Goal: Task Accomplishment & Management: Complete application form

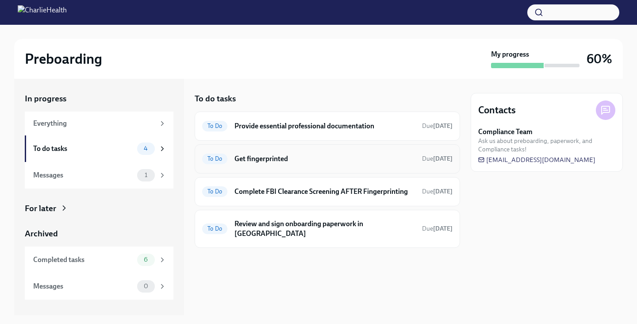
click at [352, 171] on div "To Do Get fingerprinted Due [DATE]" at bounding box center [327, 158] width 265 height 29
click at [325, 157] on h6 "Get fingerprinted" at bounding box center [324, 159] width 180 height 10
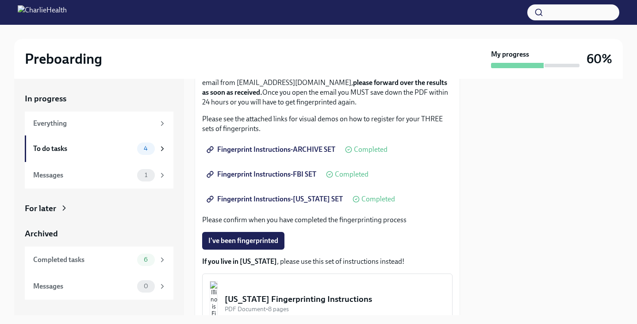
scroll to position [127, 0]
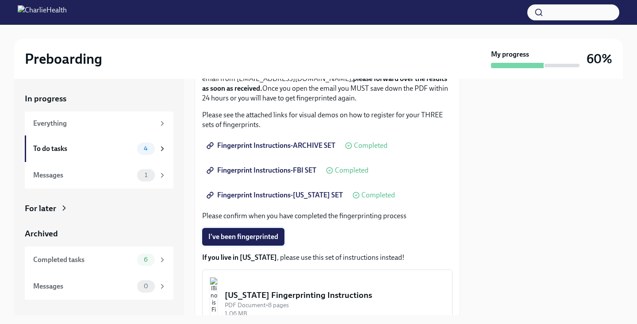
click at [263, 232] on button "I've been fingerprinted" at bounding box center [243, 237] width 82 height 18
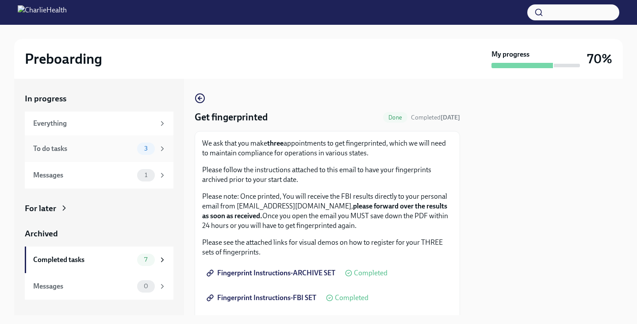
click at [115, 152] on div "To do tasks" at bounding box center [83, 149] width 100 height 10
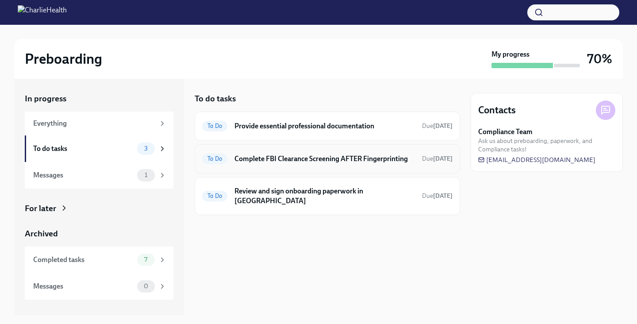
click at [304, 154] on h6 "Complete FBI Clearance Screening AFTER Fingerprinting" at bounding box center [324, 159] width 180 height 10
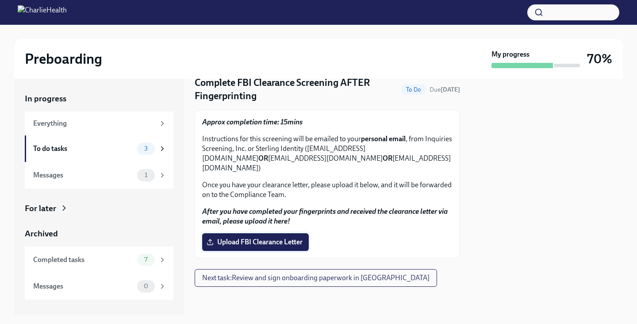
click at [270, 242] on span "Upload FBI Clearance Letter" at bounding box center [255, 241] width 94 height 9
click at [0, 0] on input "Upload FBI Clearance Letter" at bounding box center [0, 0] width 0 height 0
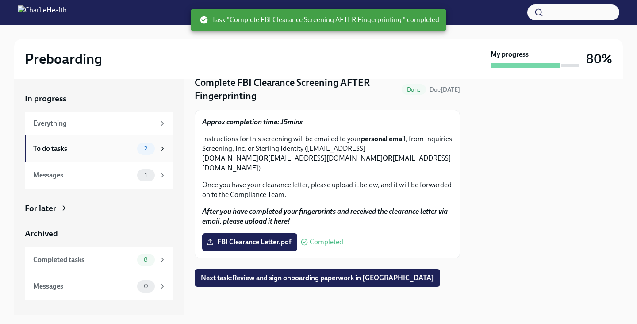
click at [105, 141] on div "To do tasks 2" at bounding box center [99, 148] width 149 height 27
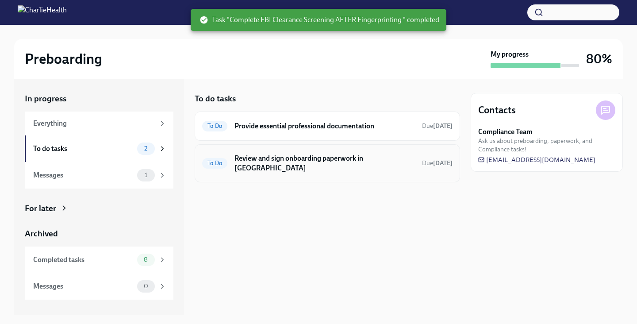
click at [350, 160] on h6 "Review and sign onboarding paperwork in [GEOGRAPHIC_DATA]" at bounding box center [324, 162] width 180 height 19
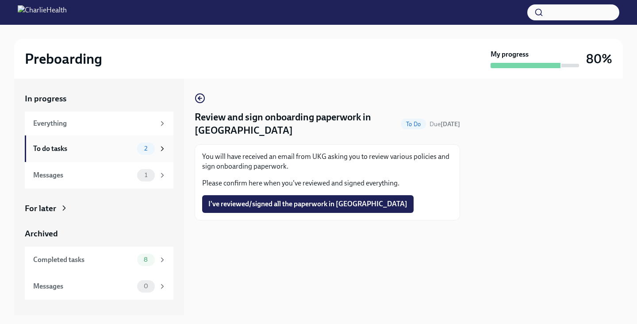
click at [97, 149] on div "To do tasks" at bounding box center [83, 149] width 100 height 10
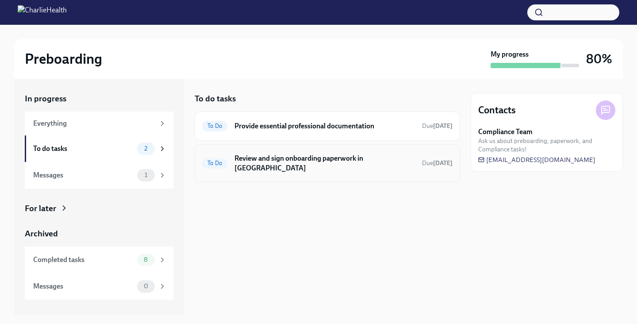
click at [325, 158] on h6 "Review and sign onboarding paperwork in [GEOGRAPHIC_DATA]" at bounding box center [324, 162] width 180 height 19
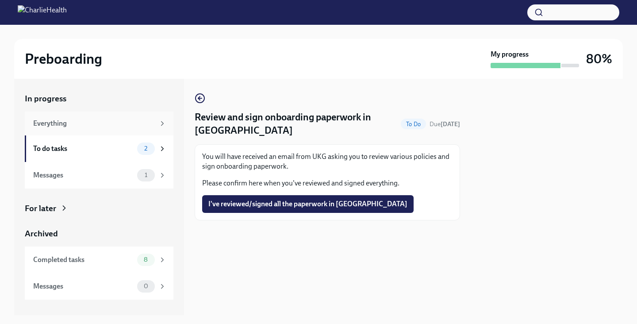
click at [79, 126] on div "Everything" at bounding box center [94, 123] width 122 height 10
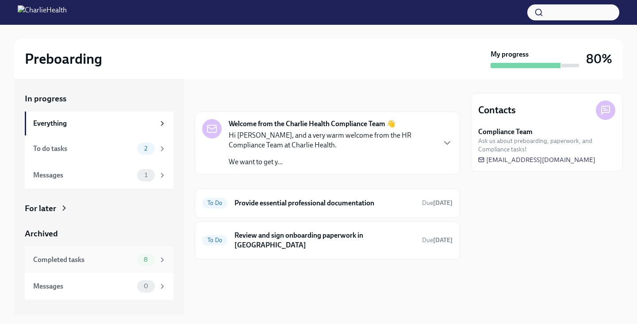
click at [108, 258] on div "Completed tasks" at bounding box center [83, 260] width 100 height 10
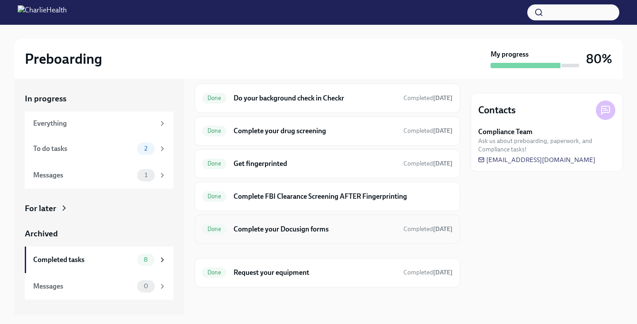
click at [328, 233] on h6 "Complete your Docusign forms" at bounding box center [314, 229] width 163 height 10
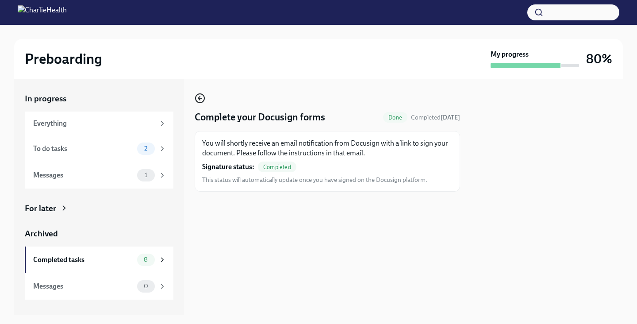
click at [202, 96] on icon "button" at bounding box center [200, 98] width 11 height 11
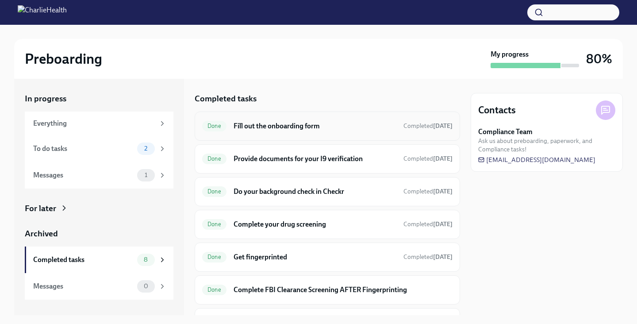
click at [276, 130] on h6 "Fill out the onboarding form" at bounding box center [314, 126] width 163 height 10
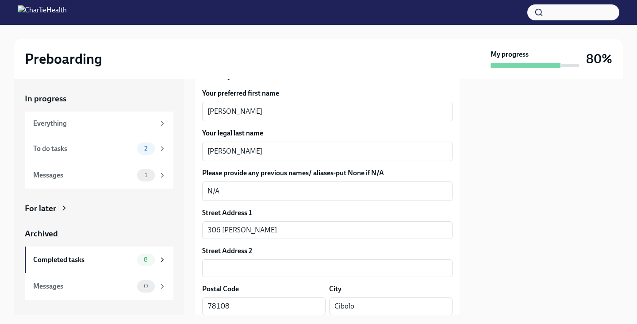
scroll to position [153, 0]
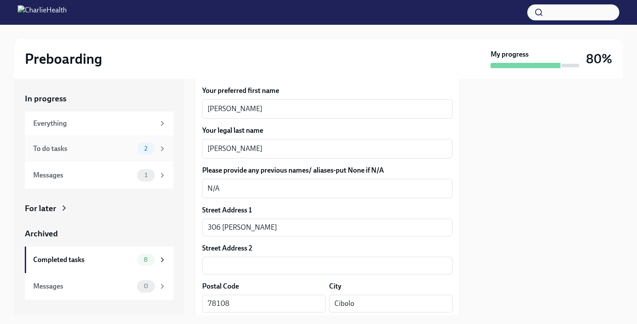
click at [93, 158] on div "To do tasks 2" at bounding box center [99, 148] width 149 height 27
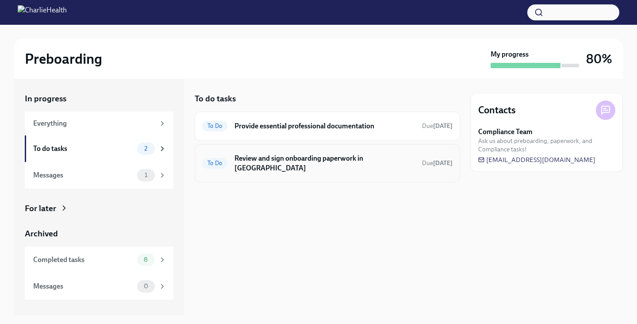
click at [268, 157] on h6 "Review and sign onboarding paperwork in [GEOGRAPHIC_DATA]" at bounding box center [324, 162] width 180 height 19
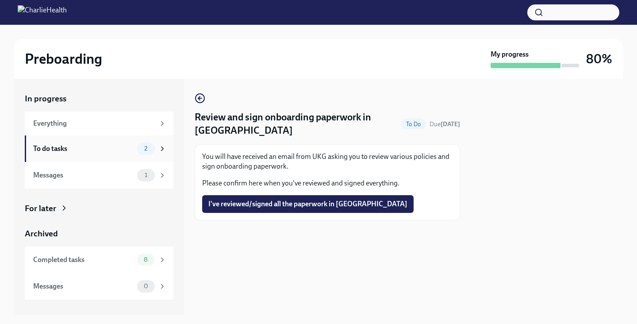
click at [112, 153] on div "To do tasks 2" at bounding box center [99, 148] width 133 height 12
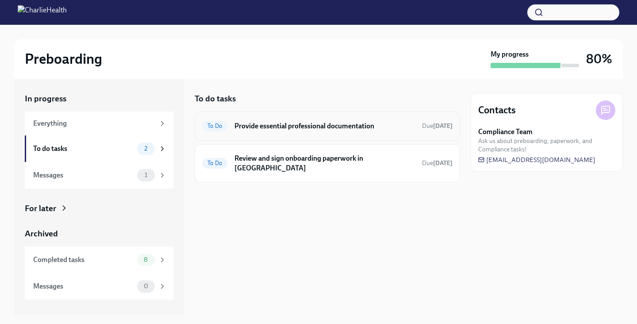
click at [278, 126] on h6 "Provide essential professional documentation" at bounding box center [324, 126] width 180 height 10
